Goal: Task Accomplishment & Management: Manage account settings

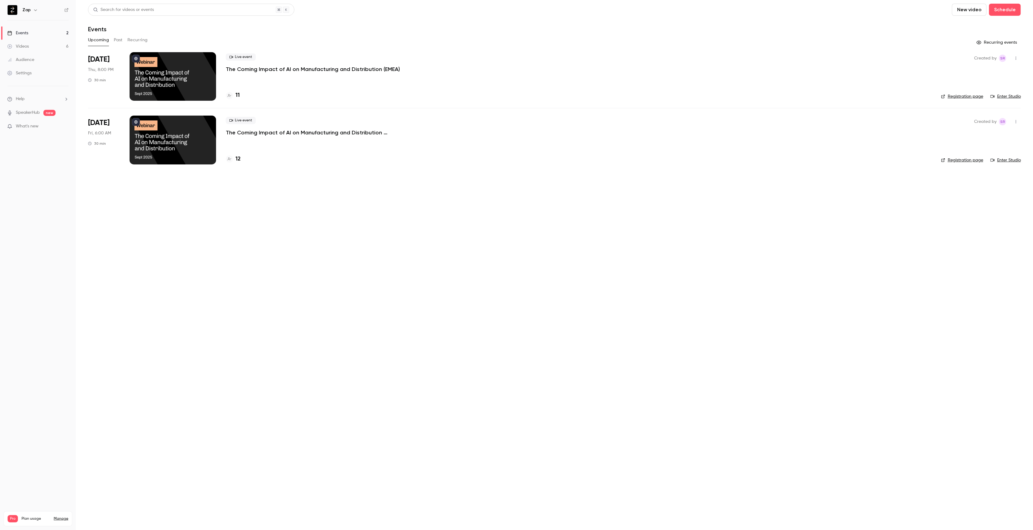
click at [263, 131] on p "The Coming Impact of AI on Manufacturing and Distribution ([GEOGRAPHIC_DATA])" at bounding box center [317, 132] width 182 height 7
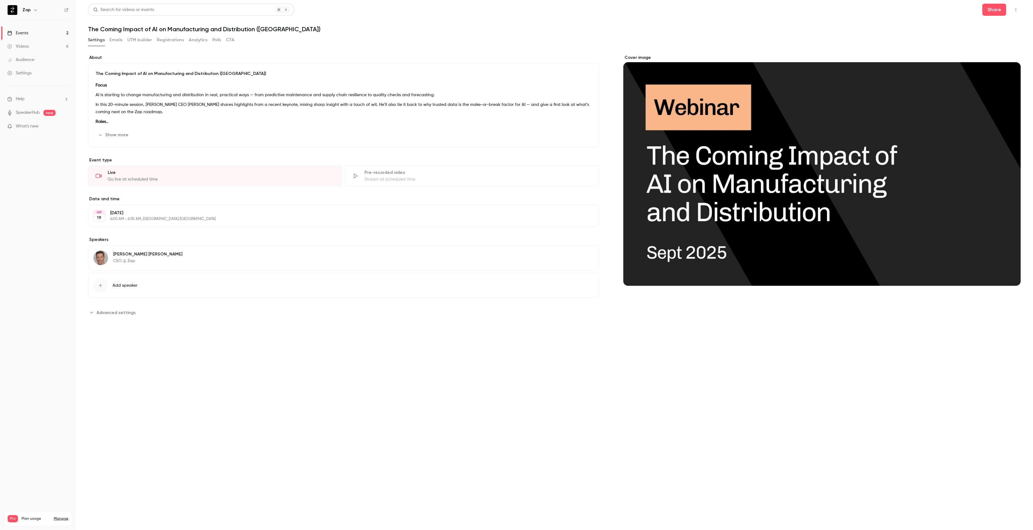
click at [166, 40] on button "Registrations" at bounding box center [170, 40] width 27 height 10
click at [172, 39] on button "Registrations" at bounding box center [170, 40] width 27 height 10
